Goal: Check status: Check status

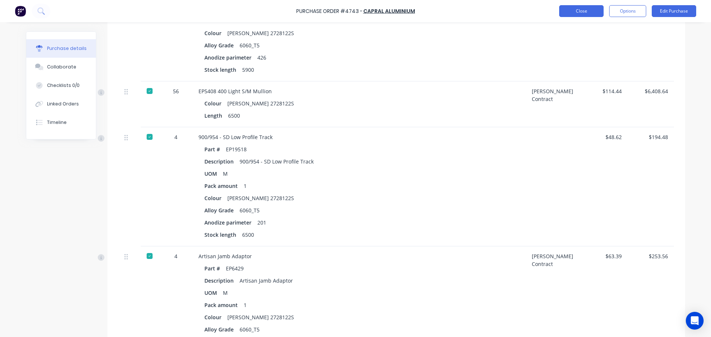
scroll to position [3232, 0]
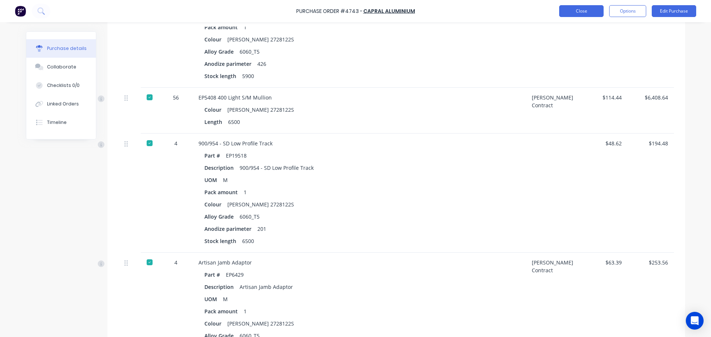
click at [589, 14] on button "Close" at bounding box center [581, 11] width 44 height 12
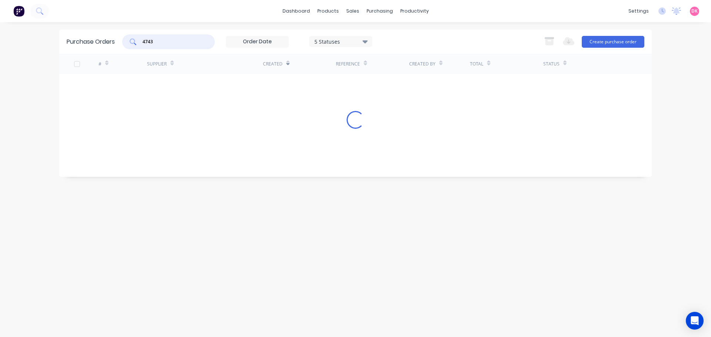
drag, startPoint x: 173, startPoint y: 44, endPoint x: 98, endPoint y: 47, distance: 74.5
click at [98, 47] on div "Purchase Orders 4743 5 Statuses 5 Statuses Export to Excel (XLSX) Create purcha…" at bounding box center [355, 42] width 592 height 24
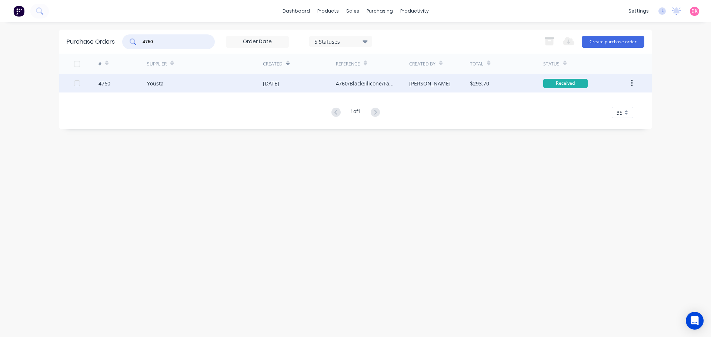
type input "4760"
click at [190, 87] on div "Yousta" at bounding box center [205, 83] width 116 height 19
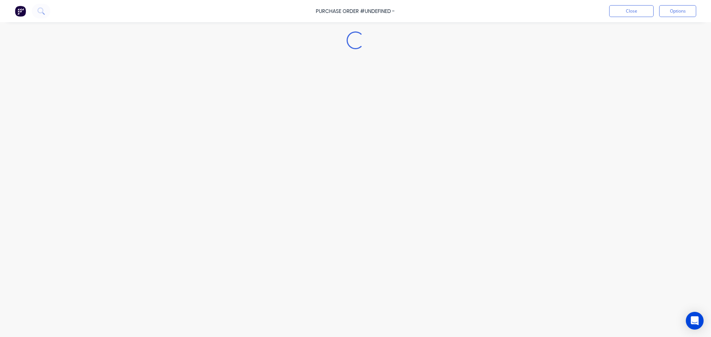
type textarea "x"
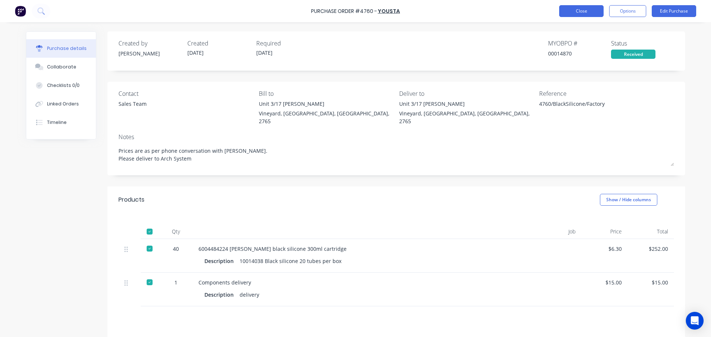
click at [592, 9] on button "Close" at bounding box center [581, 11] width 44 height 12
